Goal: Find specific page/section: Find specific page/section

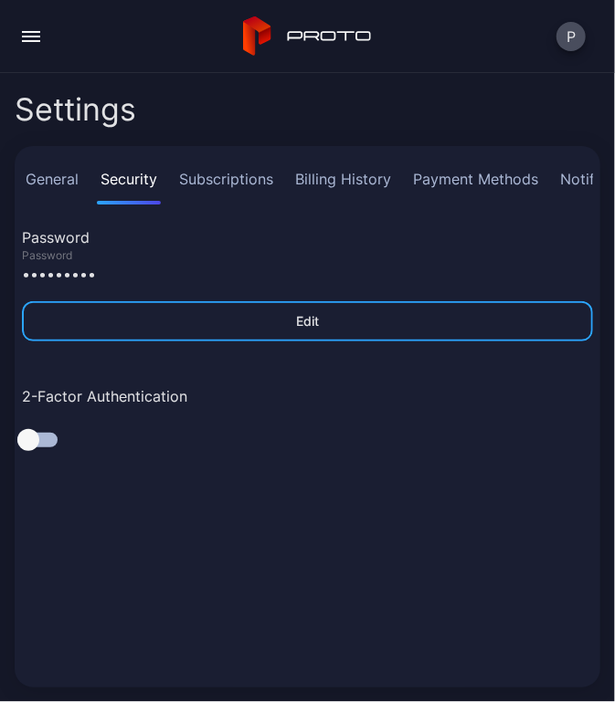
click at [26, 37] on button "button" at bounding box center [31, 36] width 37 height 37
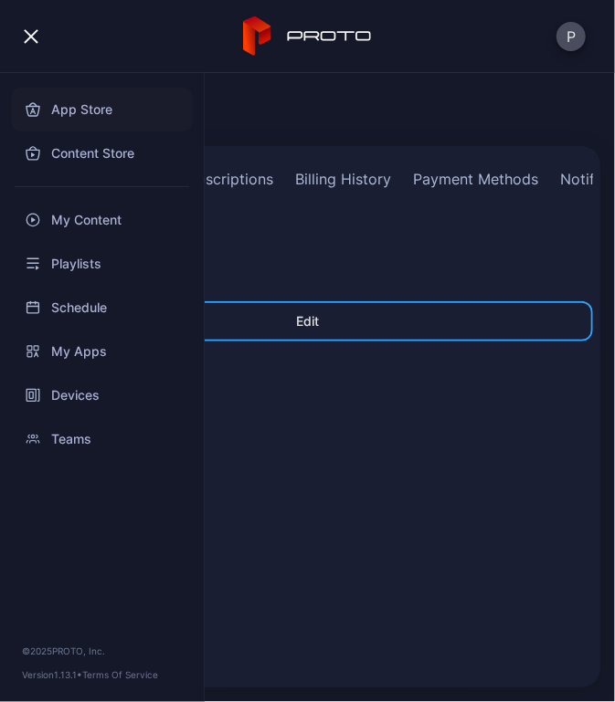
click at [76, 113] on div "App Store" at bounding box center [102, 110] width 182 height 44
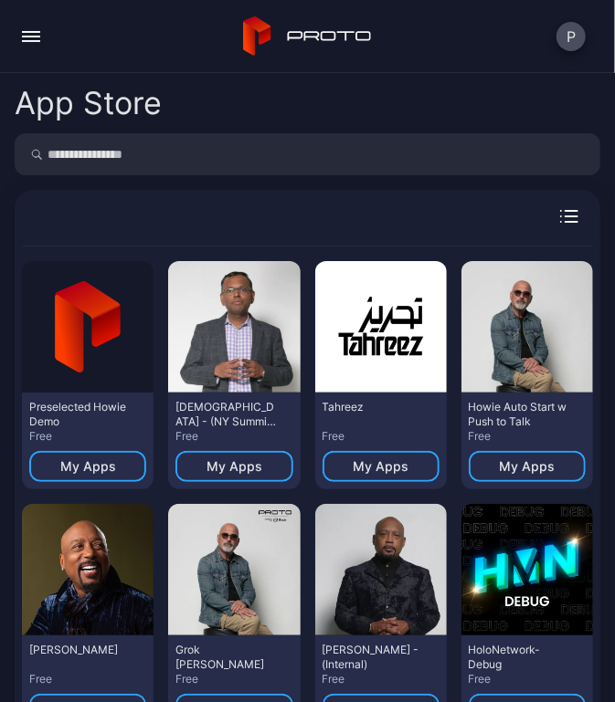
click at [34, 37] on div "button" at bounding box center [31, 37] width 18 height 2
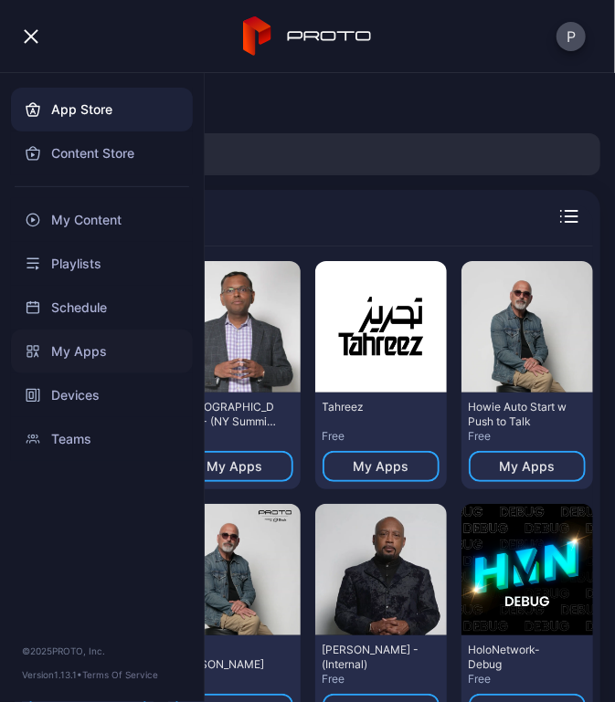
click at [68, 352] on div "My Apps" at bounding box center [102, 352] width 182 height 44
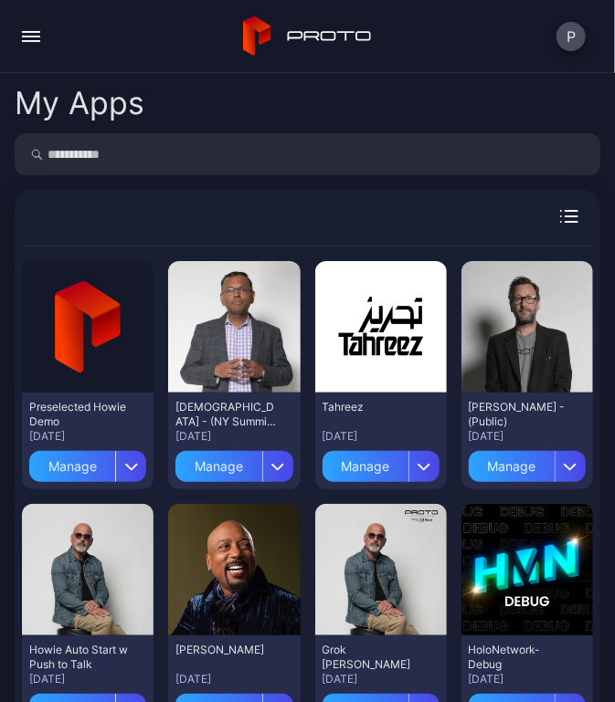
click at [282, 146] on input "search" at bounding box center [307, 154] width 585 height 42
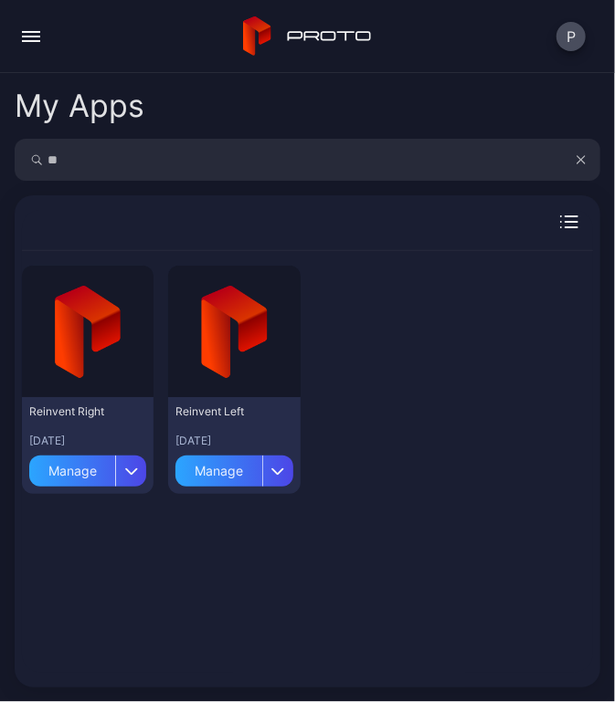
type input "*"
click at [26, 40] on div "button" at bounding box center [31, 41] width 18 height 2
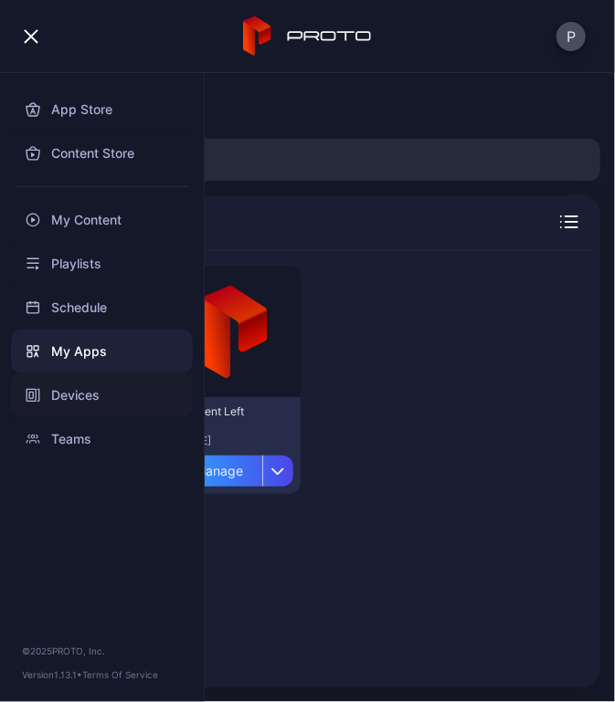
click at [73, 394] on div "Devices" at bounding box center [102, 395] width 182 height 44
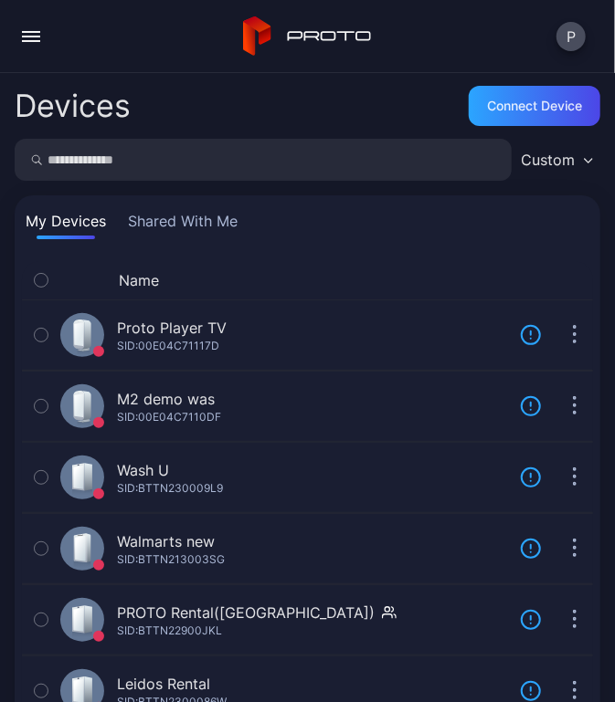
click at [169, 161] on input "search" at bounding box center [263, 160] width 497 height 42
type input "****"
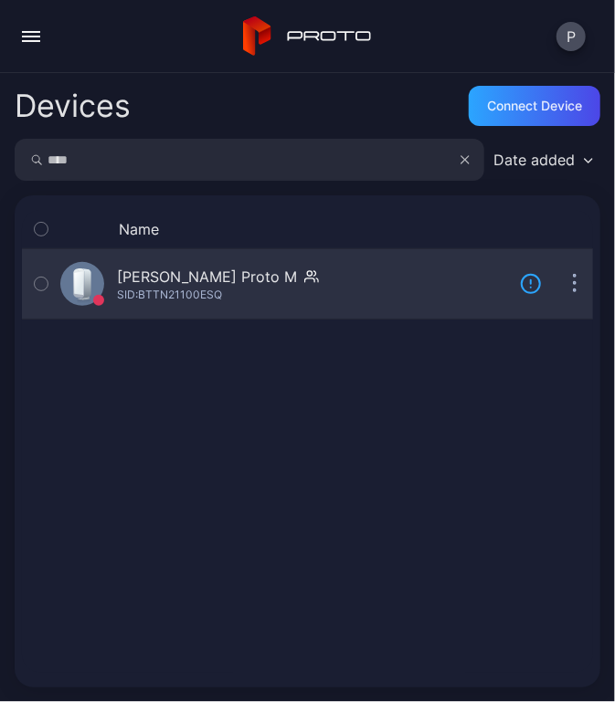
click at [214, 289] on div "SID: BTTN21100ESQ" at bounding box center [169, 295] width 105 height 15
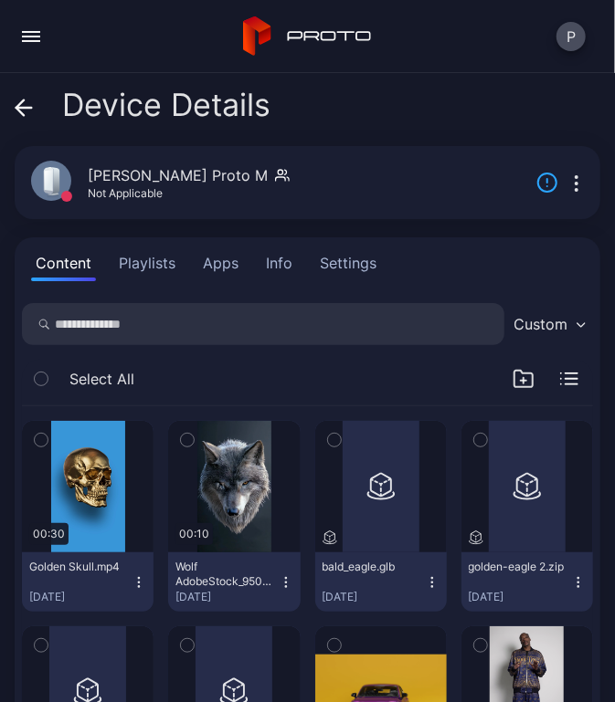
scroll to position [32, 0]
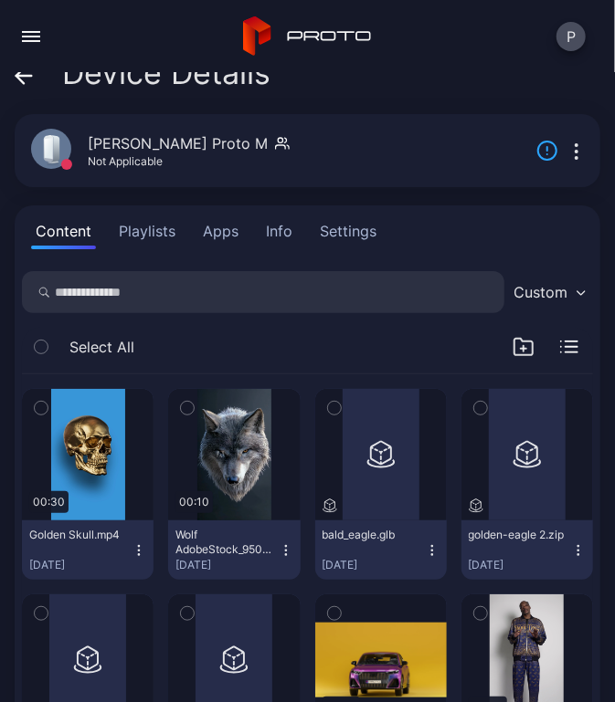
click at [225, 236] on button "Apps" at bounding box center [220, 231] width 45 height 37
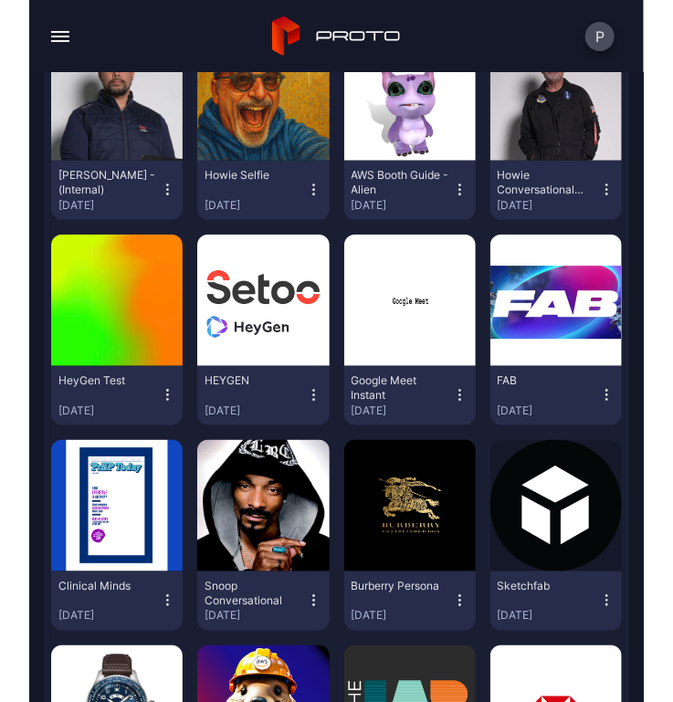
scroll to position [0, 0]
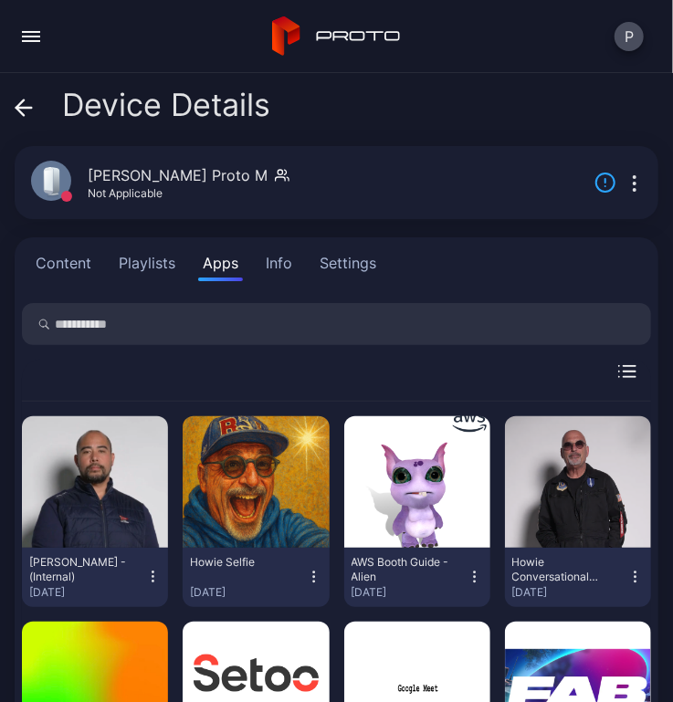
click at [23, 105] on icon at bounding box center [24, 108] width 18 height 18
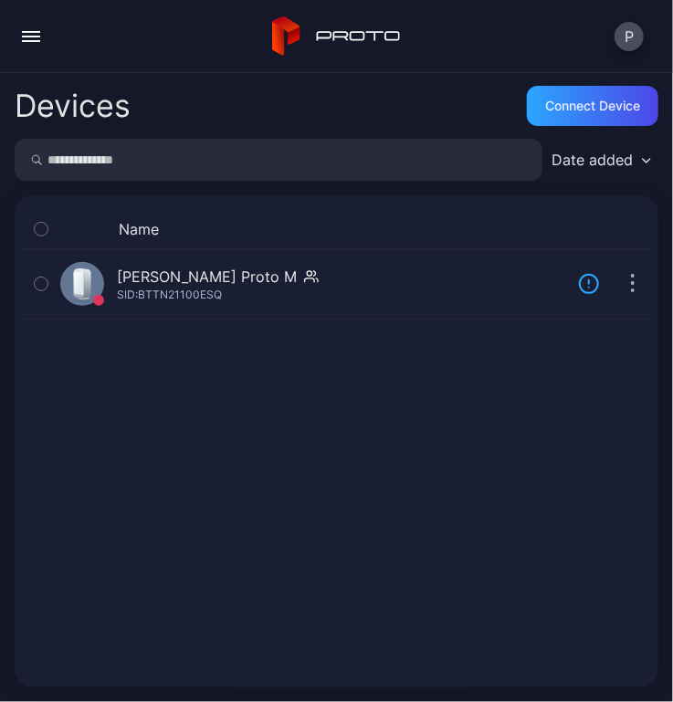
click at [33, 37] on button "button" at bounding box center [31, 36] width 37 height 37
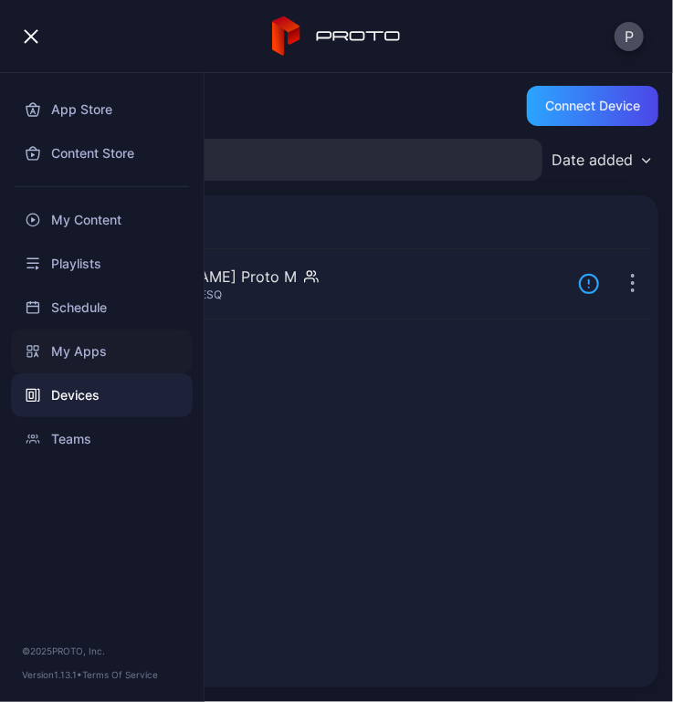
click at [68, 353] on div "My Apps" at bounding box center [102, 352] width 182 height 44
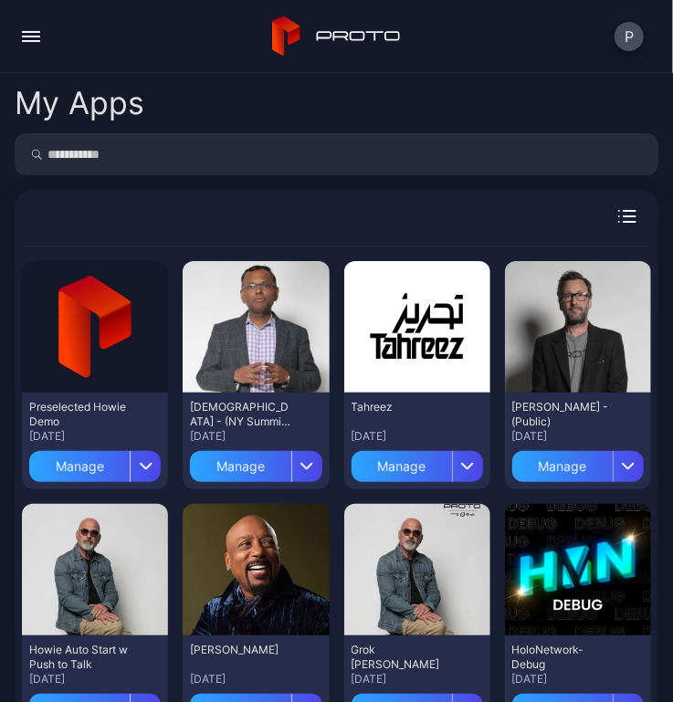
click at [182, 152] on input "search" at bounding box center [337, 154] width 644 height 42
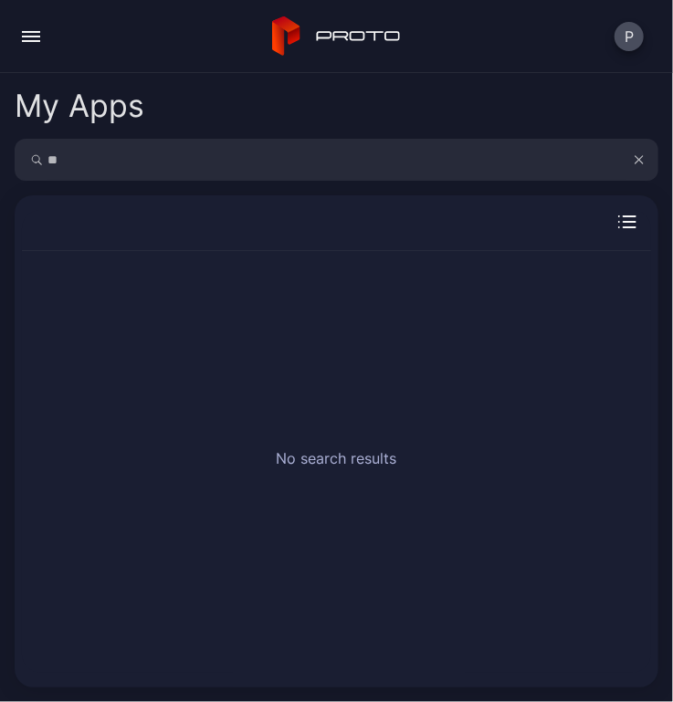
type input "*"
click at [27, 36] on div "button" at bounding box center [31, 37] width 18 height 2
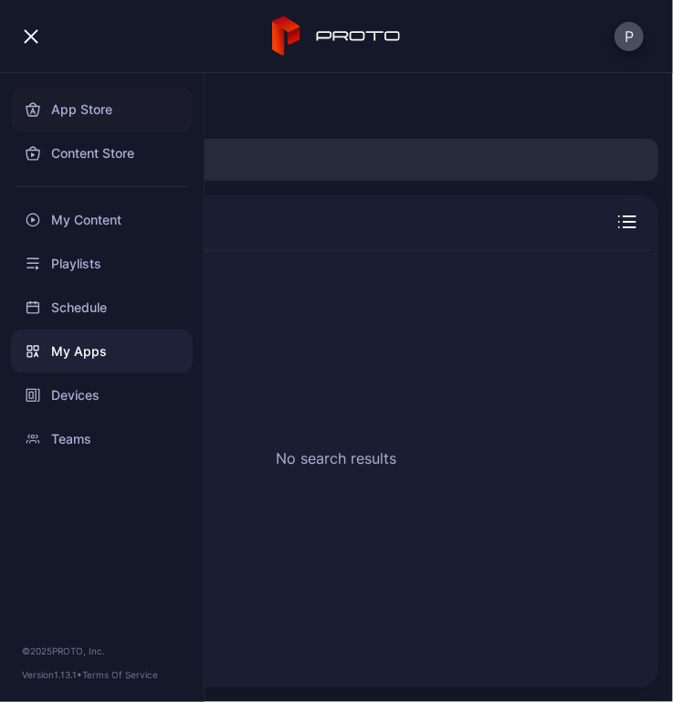
click at [73, 114] on div "App Store" at bounding box center [102, 110] width 182 height 44
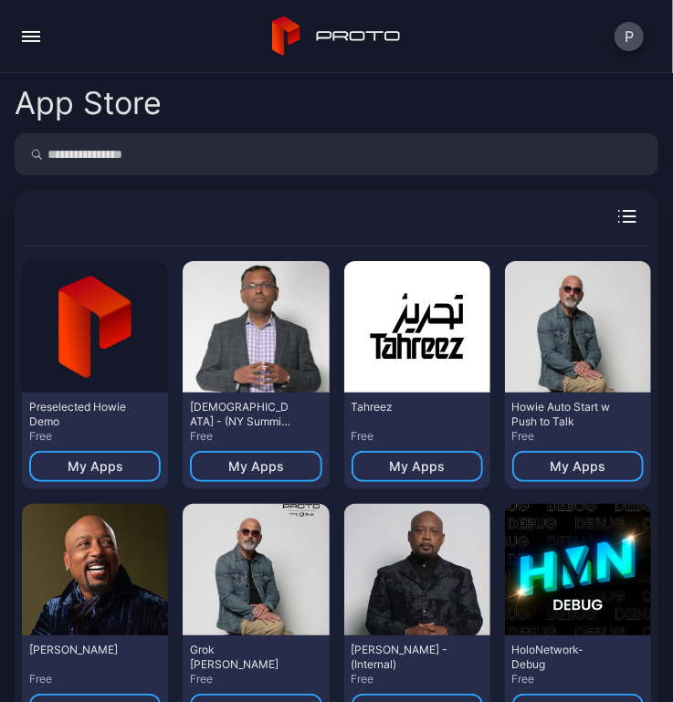
click at [130, 159] on input "search" at bounding box center [337, 154] width 644 height 42
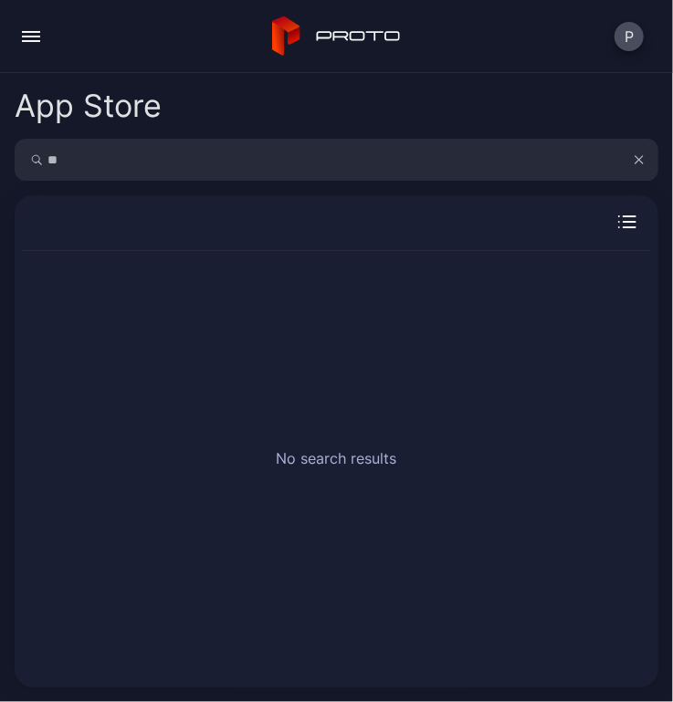
type input "*"
click at [213, 100] on div "App Store" at bounding box center [337, 106] width 644 height 37
click at [26, 31] on div "button" at bounding box center [31, 32] width 18 height 2
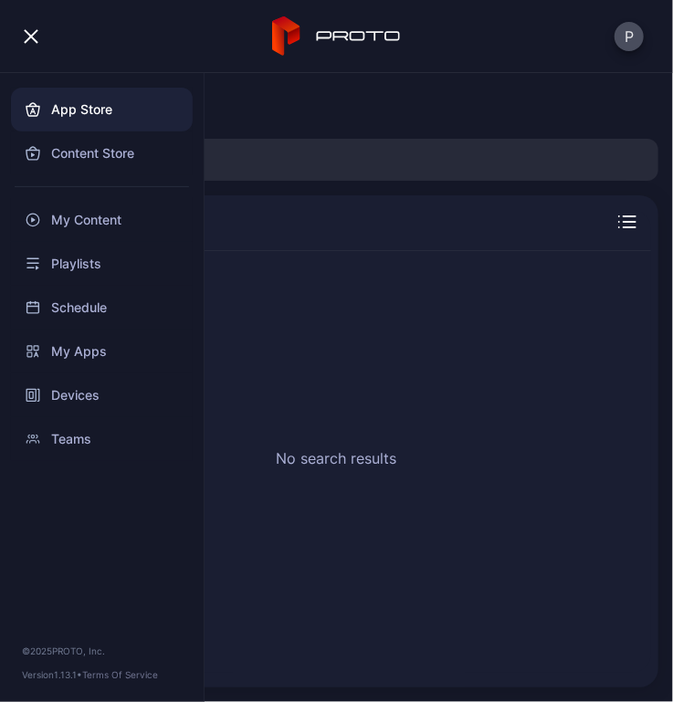
click at [280, 84] on div "App Store No search results" at bounding box center [336, 387] width 673 height 629
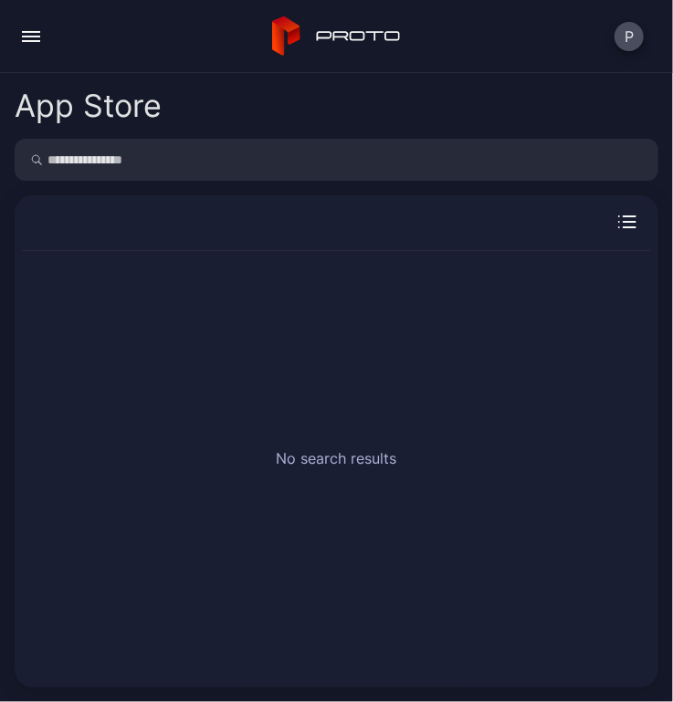
click at [34, 36] on div "button" at bounding box center [31, 37] width 18 height 2
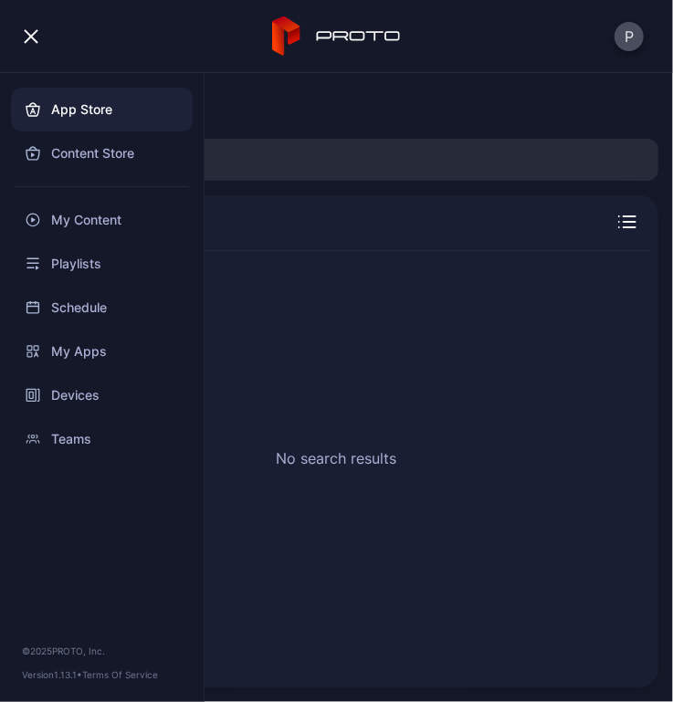
click at [322, 271] on div "No search results" at bounding box center [336, 462] width 629 height 422
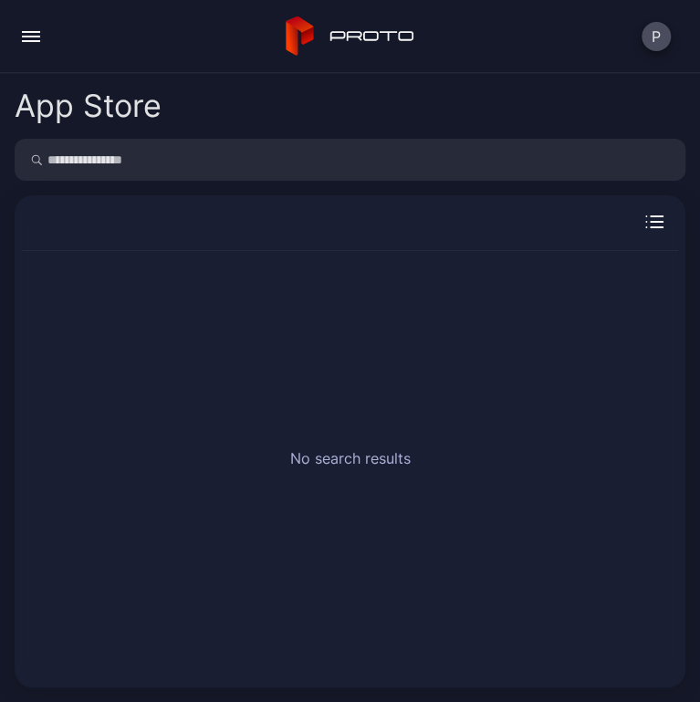
click at [121, 154] on input "search" at bounding box center [350, 160] width 671 height 42
type input "******"
click at [34, 36] on div "button" at bounding box center [31, 37] width 18 height 2
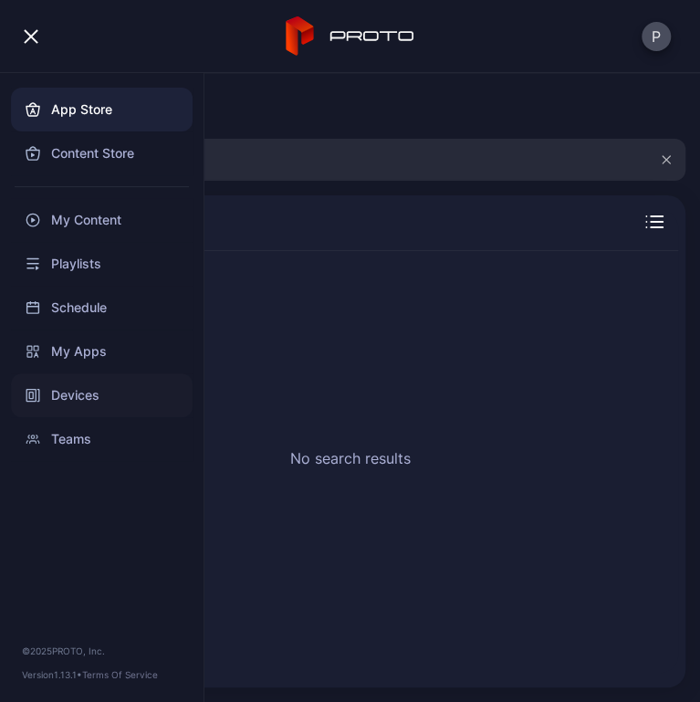
click at [78, 404] on div "Devices" at bounding box center [102, 395] width 182 height 44
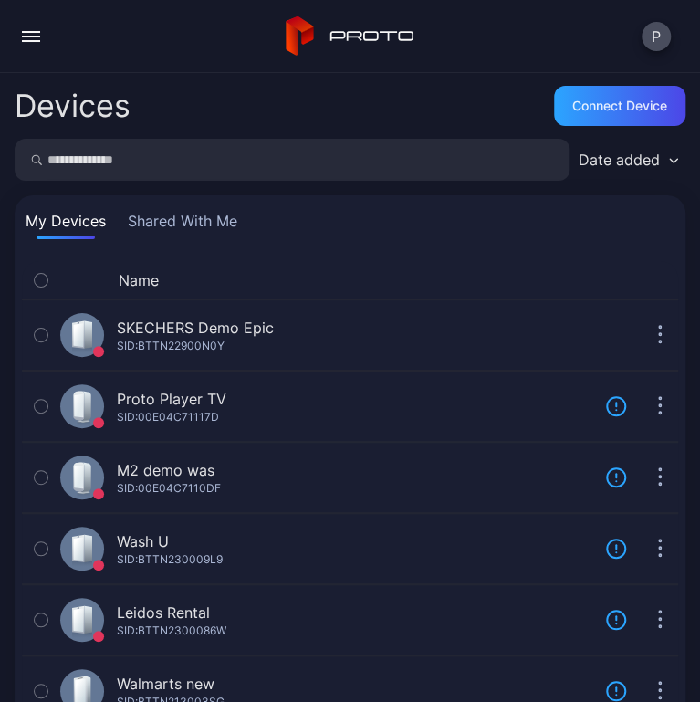
click at [134, 162] on input "search" at bounding box center [292, 160] width 555 height 42
type input "******"
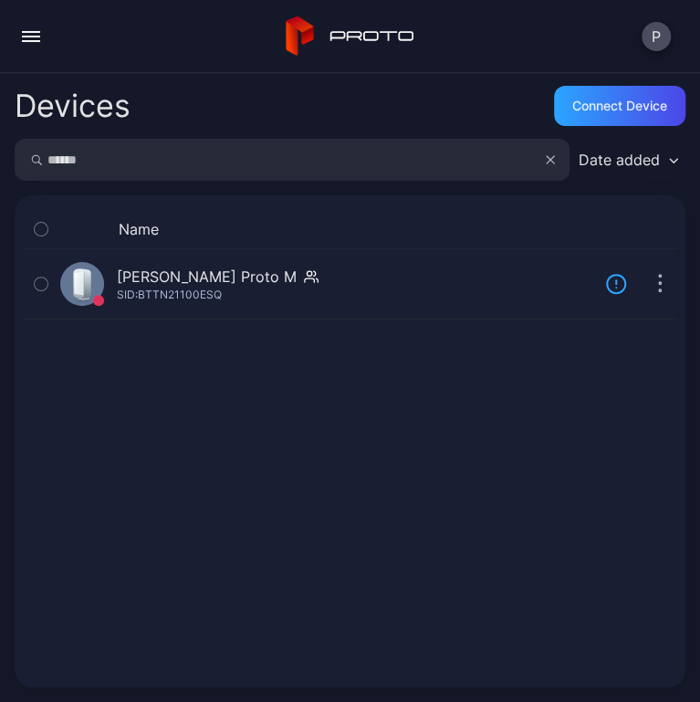
click at [27, 36] on div "button" at bounding box center [31, 37] width 18 height 2
